Goal: Transaction & Acquisition: Purchase product/service

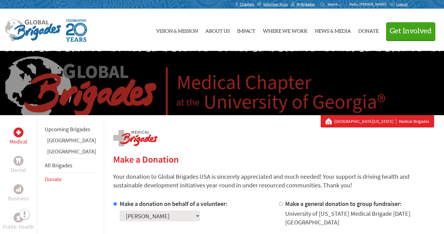
select select "2C65C572-69A8-11F0-B8AC-42010A400003"
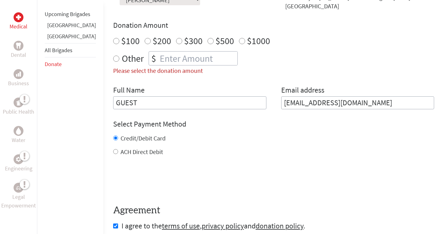
click at [56, 29] on link "[GEOGRAPHIC_DATA]" at bounding box center [71, 25] width 49 height 7
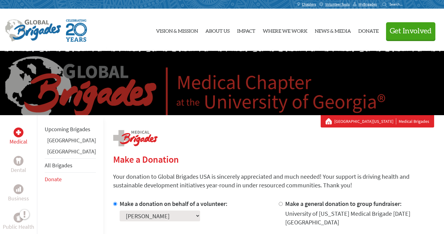
click at [56, 144] on link "[GEOGRAPHIC_DATA]" at bounding box center [71, 139] width 49 height 7
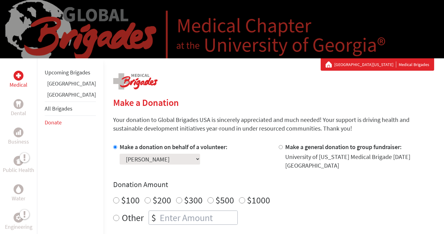
scroll to position [152, 0]
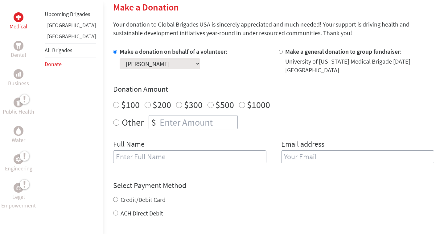
click at [207, 102] on input "$500" at bounding box center [210, 105] width 6 height 6
radio input "true"
click at [239, 102] on input "$1000" at bounding box center [242, 105] width 6 height 6
radio input "true"
click at [207, 102] on input "$500" at bounding box center [210, 105] width 6 height 6
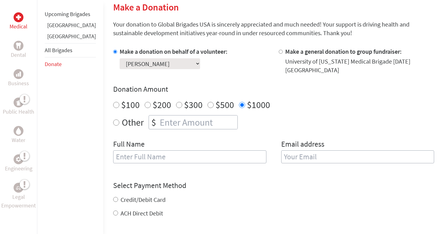
radio input "true"
click at [144, 102] on input "$200" at bounding box center [147, 105] width 6 height 6
radio input "true"
click at [176, 102] on input "$300" at bounding box center [179, 105] width 6 height 6
radio input "true"
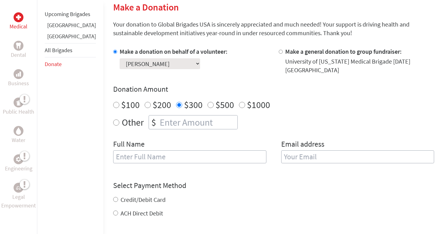
click at [215, 100] on label "$500" at bounding box center [224, 105] width 18 height 12
click at [207, 102] on input "$500" at bounding box center [210, 105] width 6 height 6
radio input "true"
click at [247, 99] on label "$1000" at bounding box center [258, 105] width 23 height 12
click at [239, 102] on input "$1000" at bounding box center [242, 105] width 6 height 6
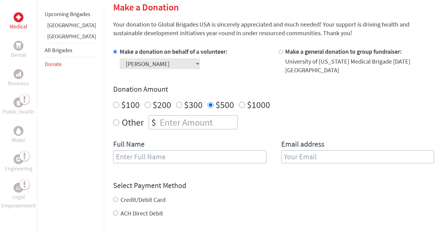
radio input "true"
click at [181, 115] on input "number" at bounding box center [197, 122] width 79 height 14
click at [220, 115] on div "Other $" at bounding box center [273, 122] width 321 height 14
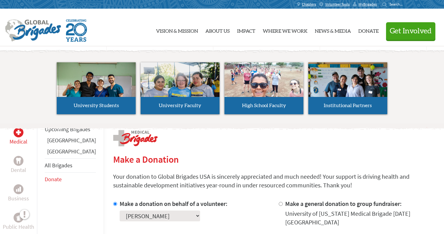
scroll to position [0, 0]
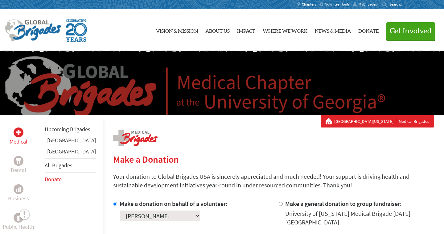
click at [366, 5] on span "MyBrigades" at bounding box center [367, 4] width 18 height 5
